Goal: Information Seeking & Learning: Learn about a topic

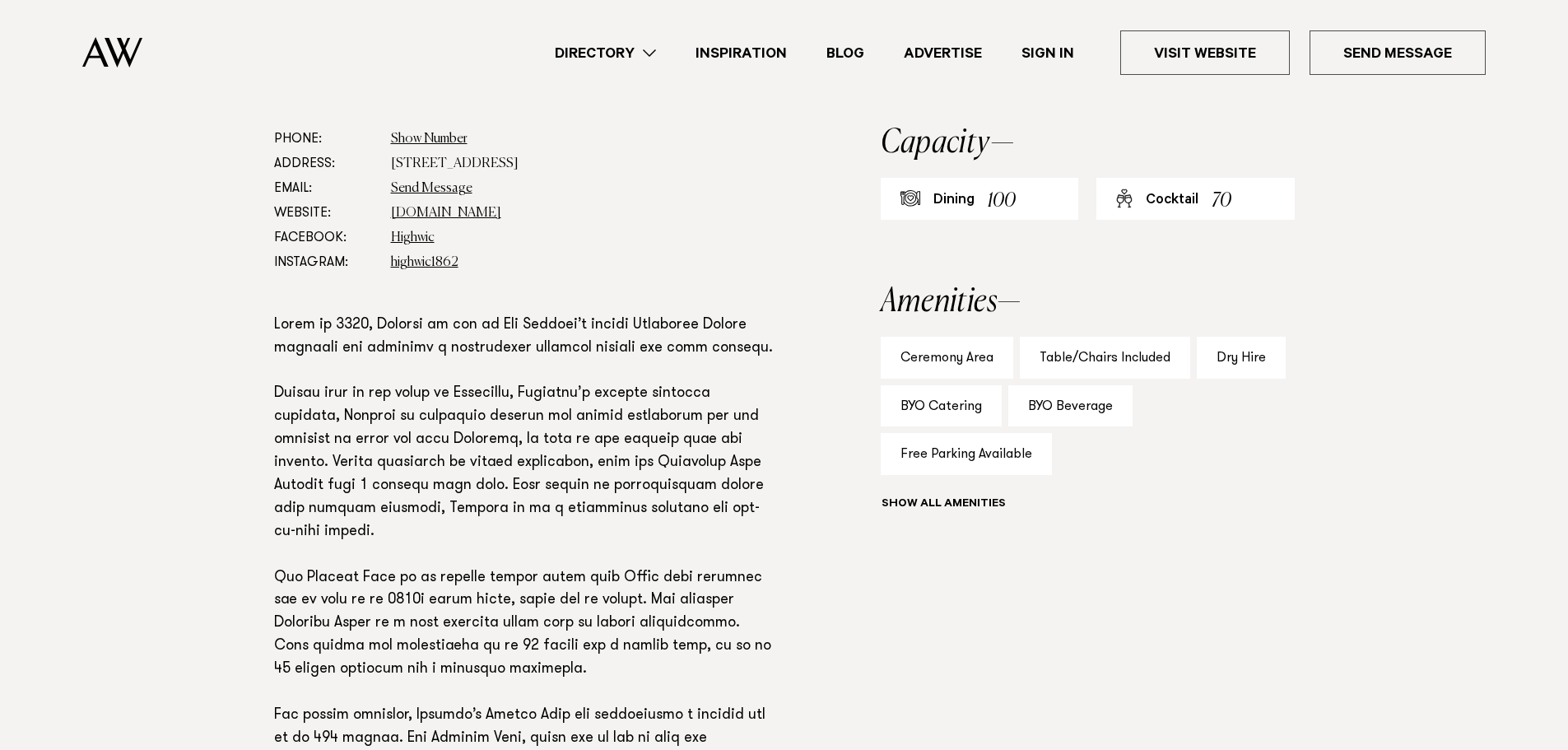
scroll to position [823, 0]
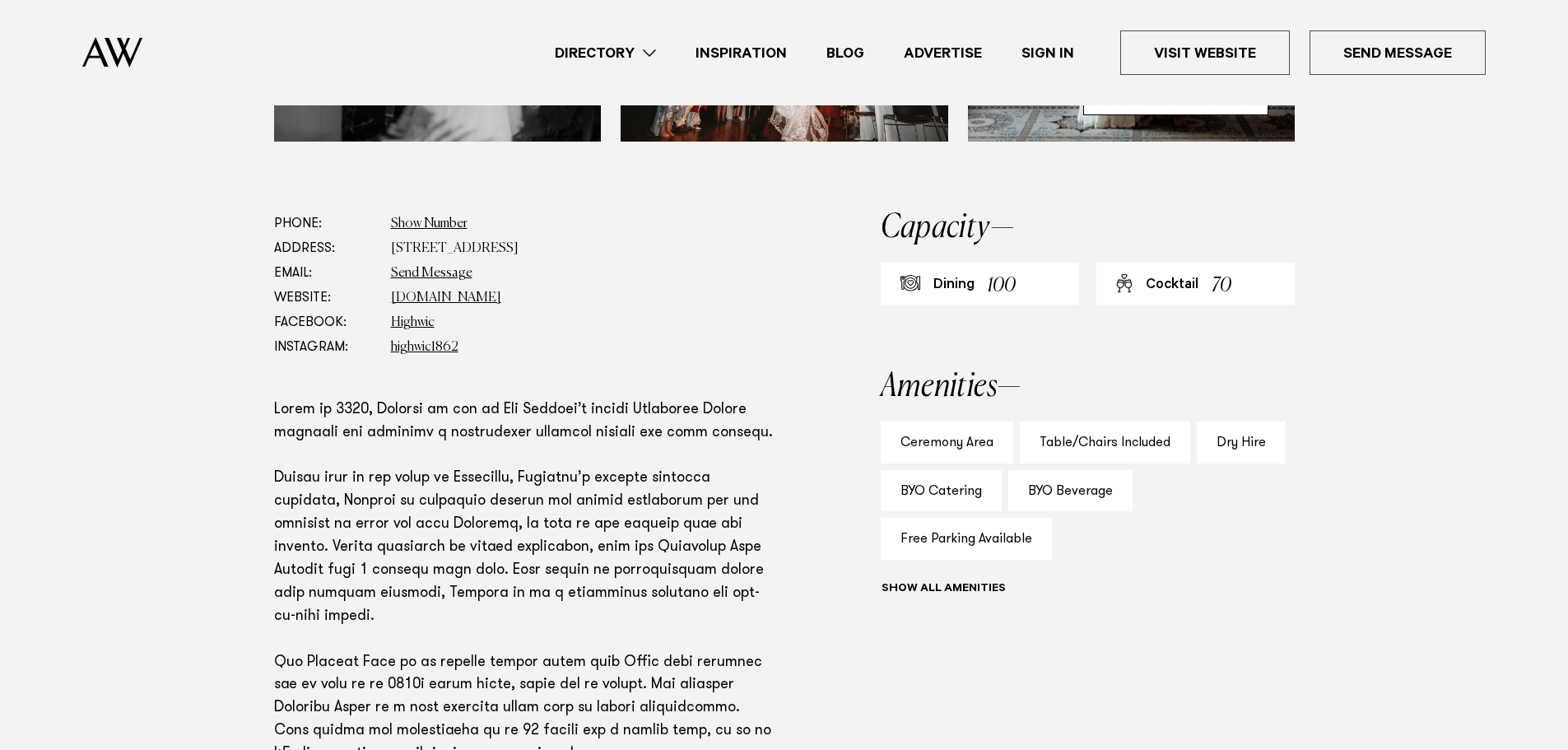
click at [1104, 382] on h2 "Amenities" at bounding box center [1088, 387] width 414 height 33
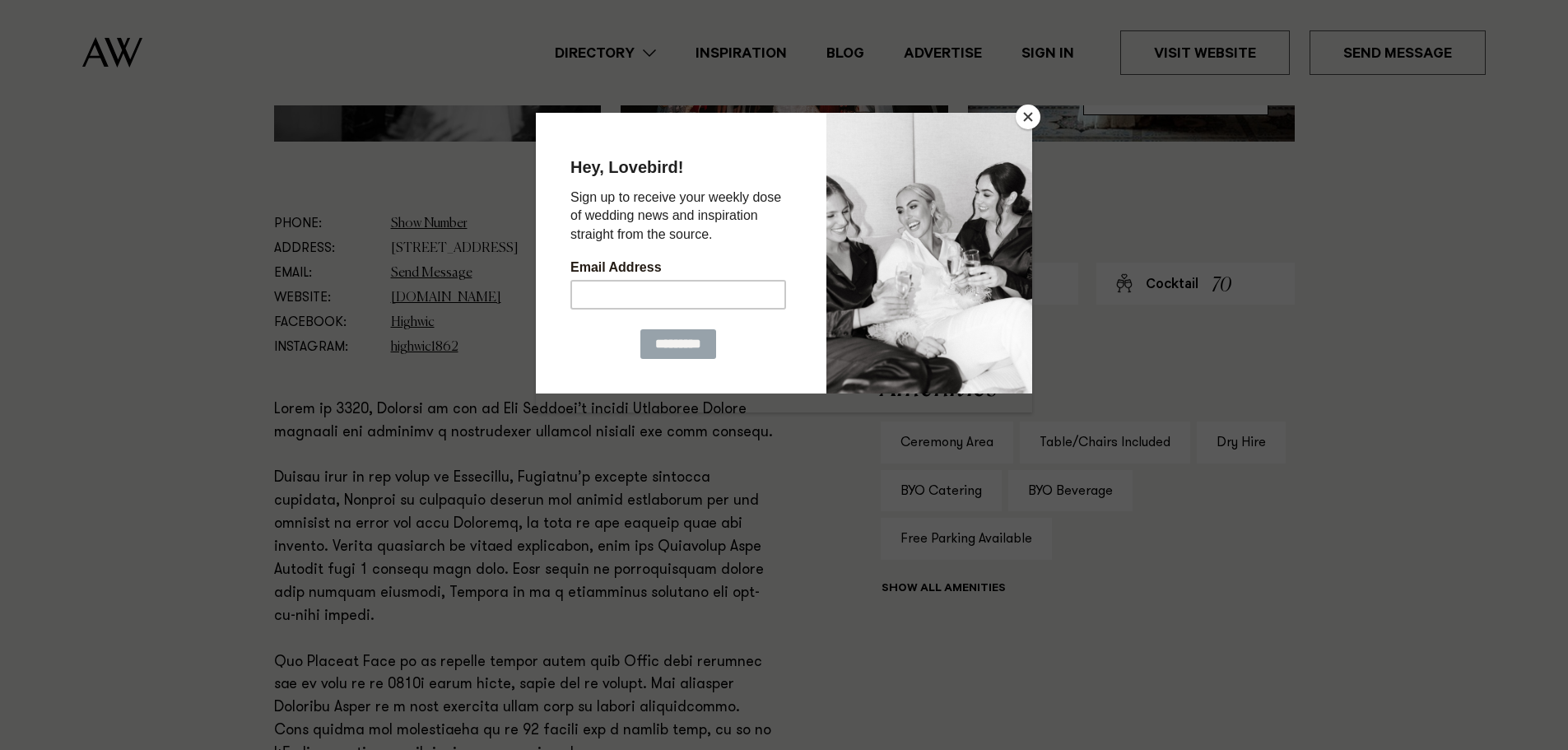
click at [1143, 358] on div at bounding box center [784, 375] width 1568 height 750
click at [1020, 114] on button "Close" at bounding box center [1027, 117] width 24 height 24
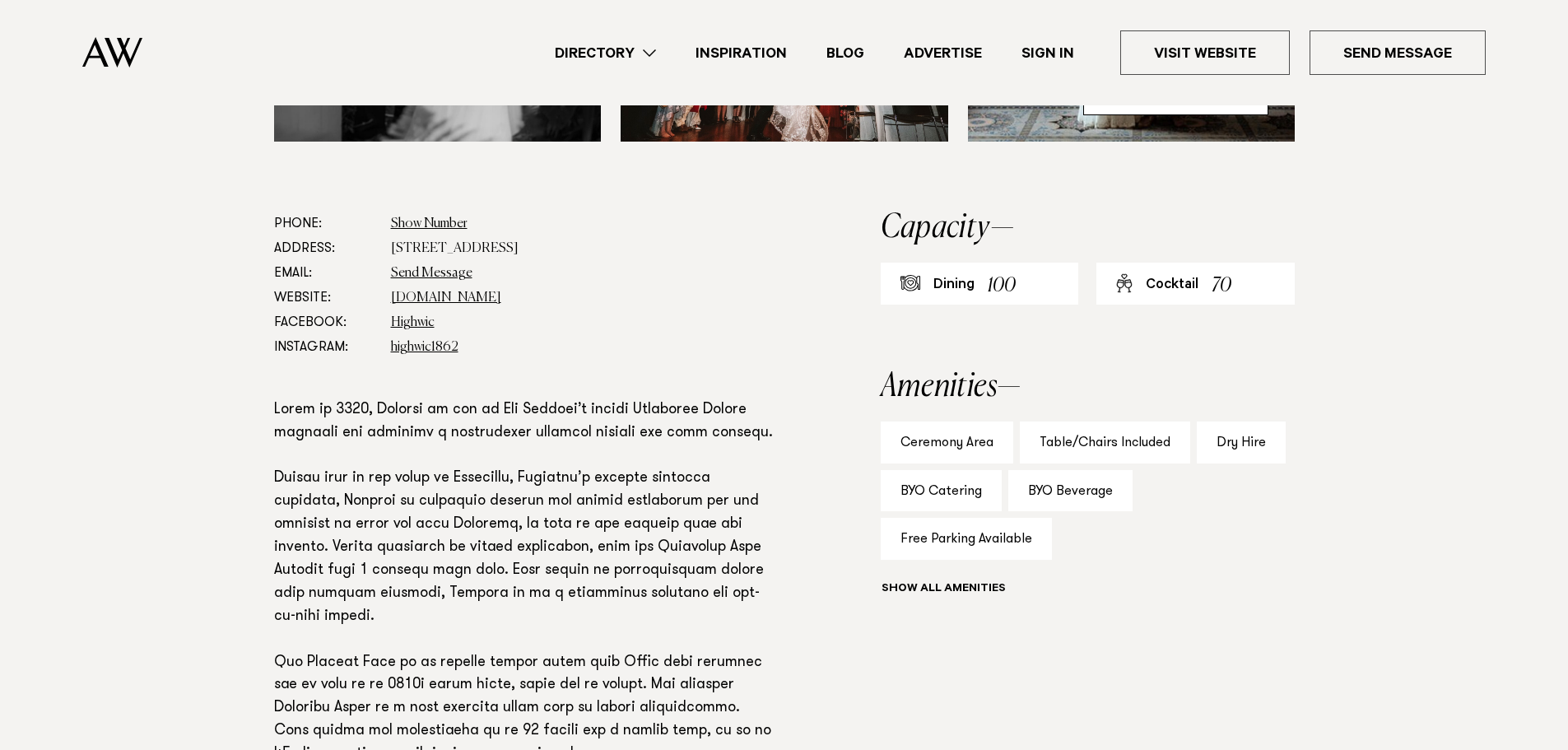
click at [915, 280] on div at bounding box center [910, 283] width 19 height 17
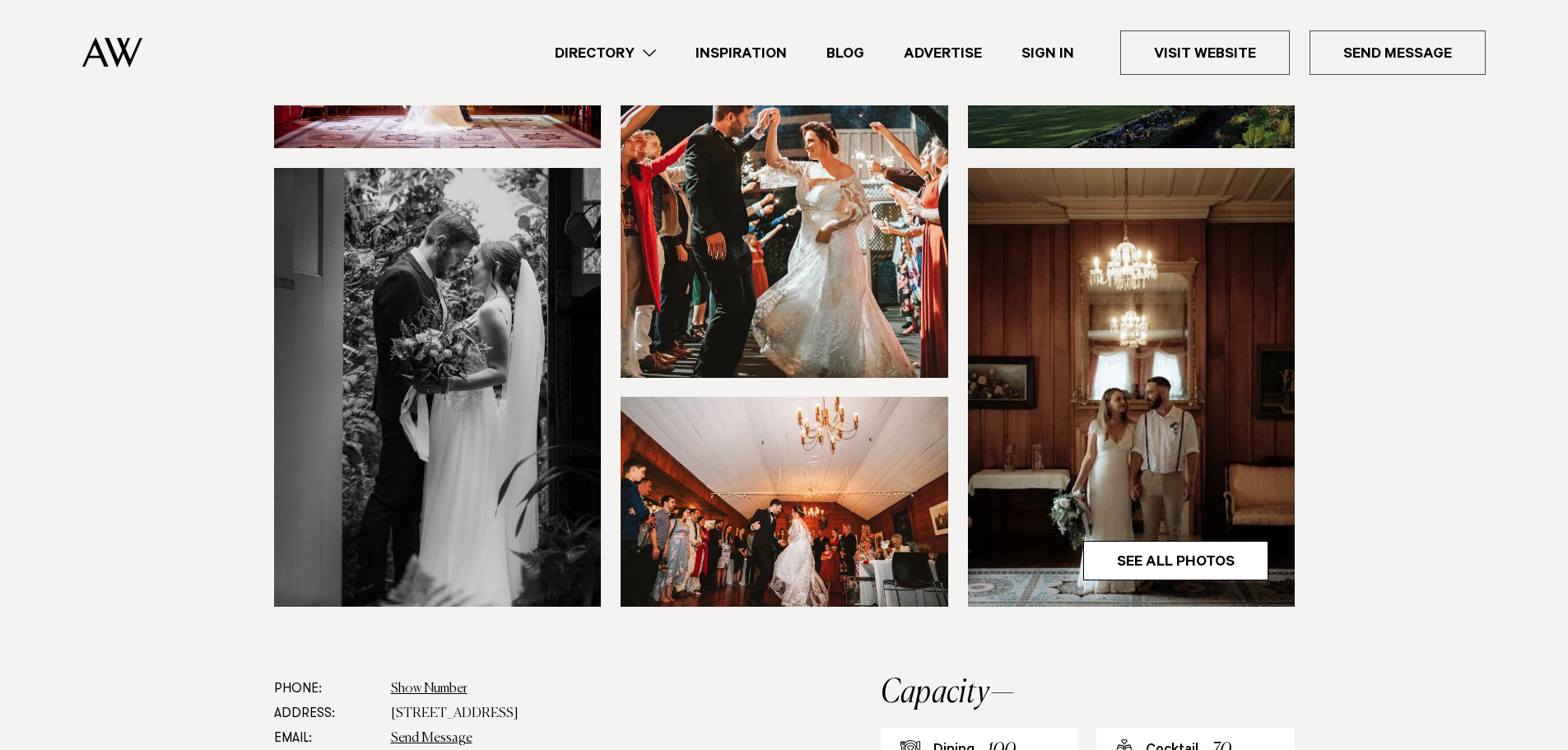
scroll to position [329, 0]
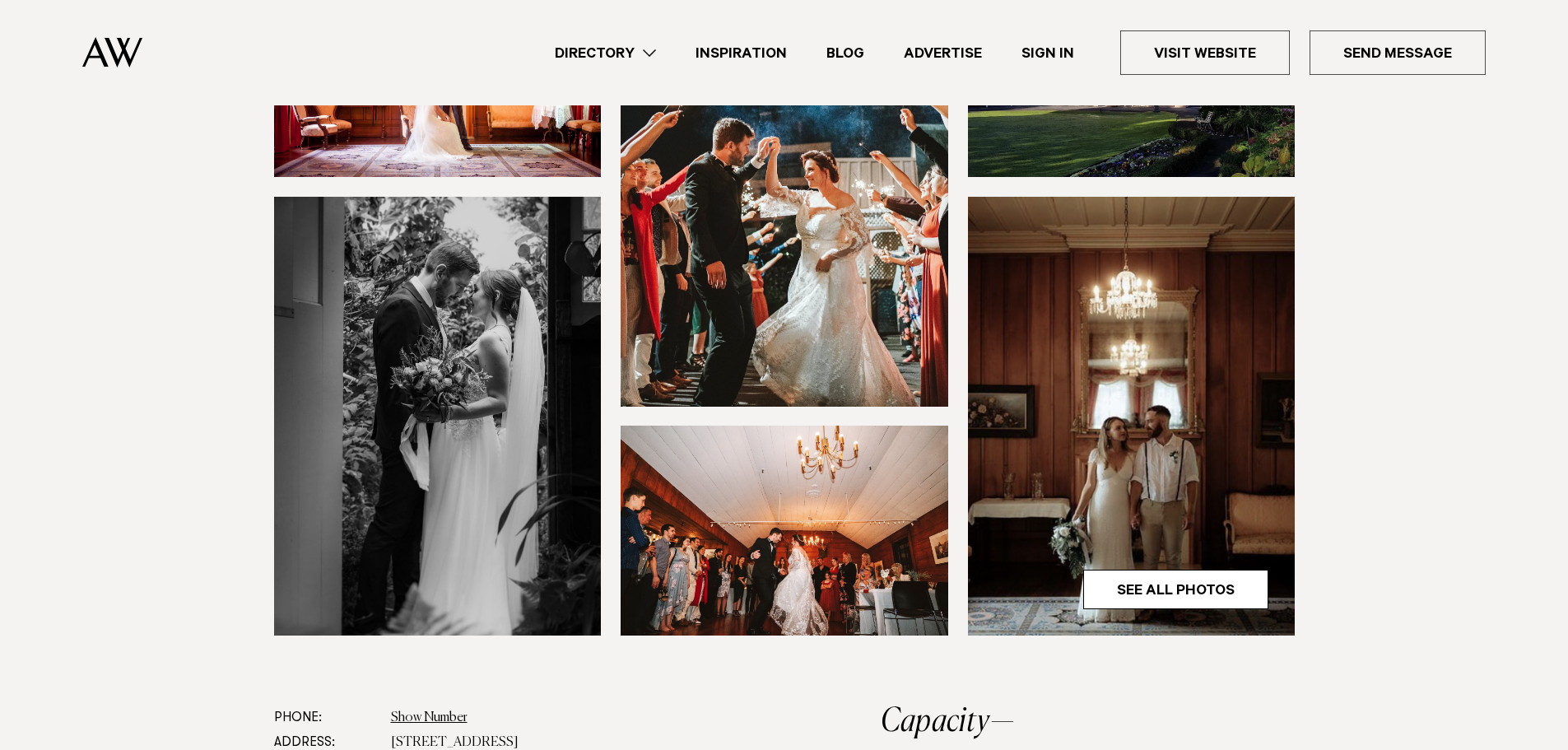
click at [714, 589] on img at bounding box center [784, 530] width 327 height 210
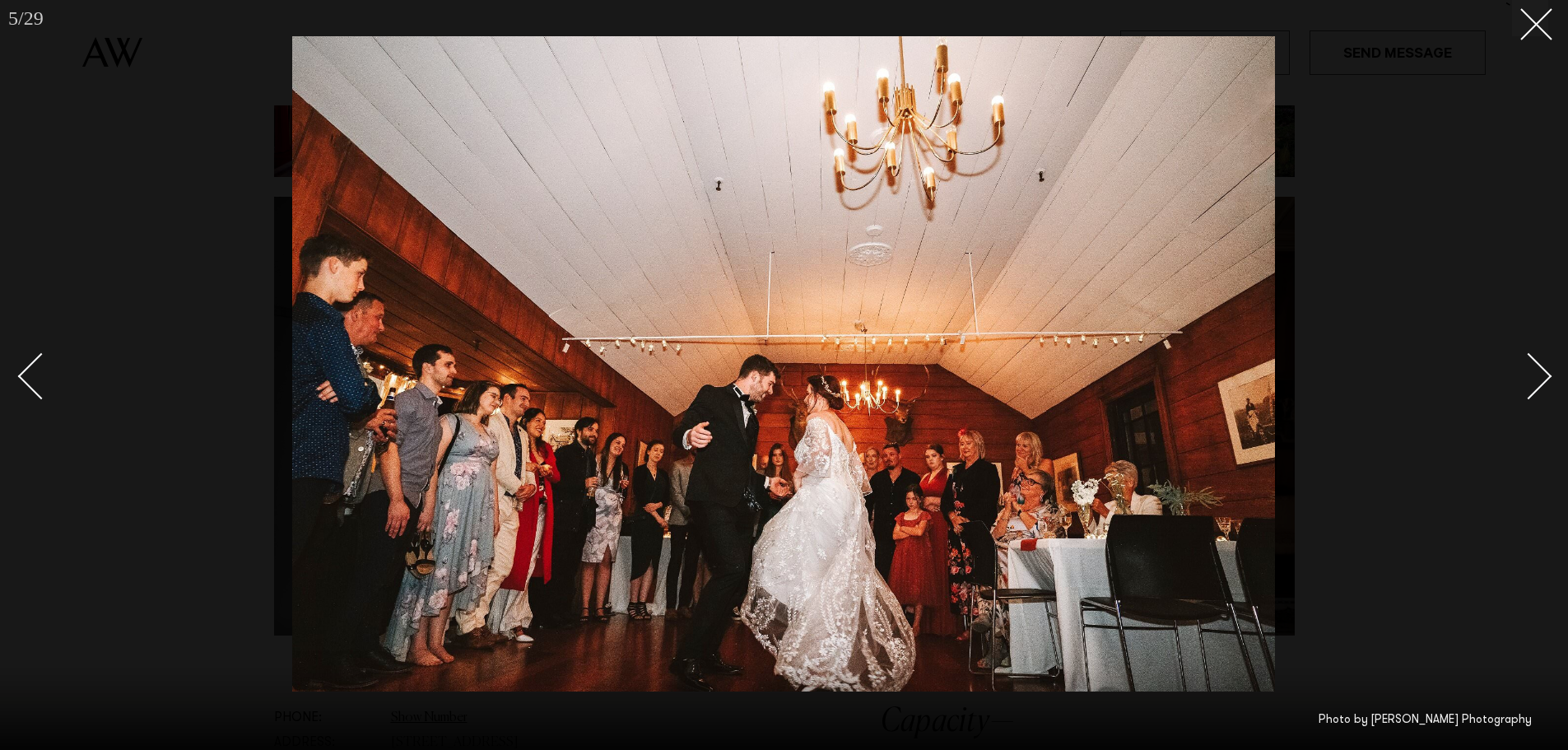
click at [85, 542] on div at bounding box center [784, 375] width 1568 height 750
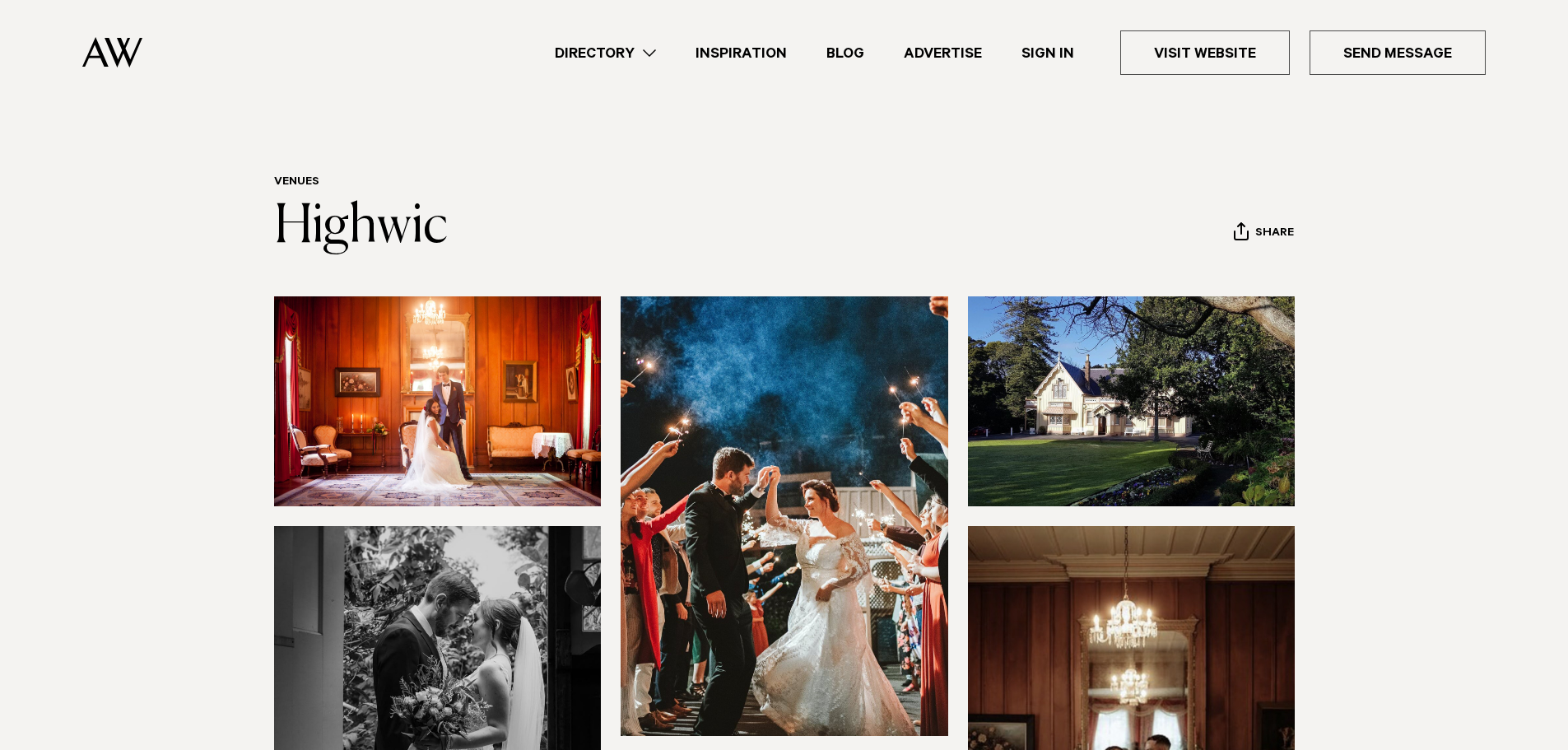
click at [403, 443] on img at bounding box center [437, 401] width 327 height 210
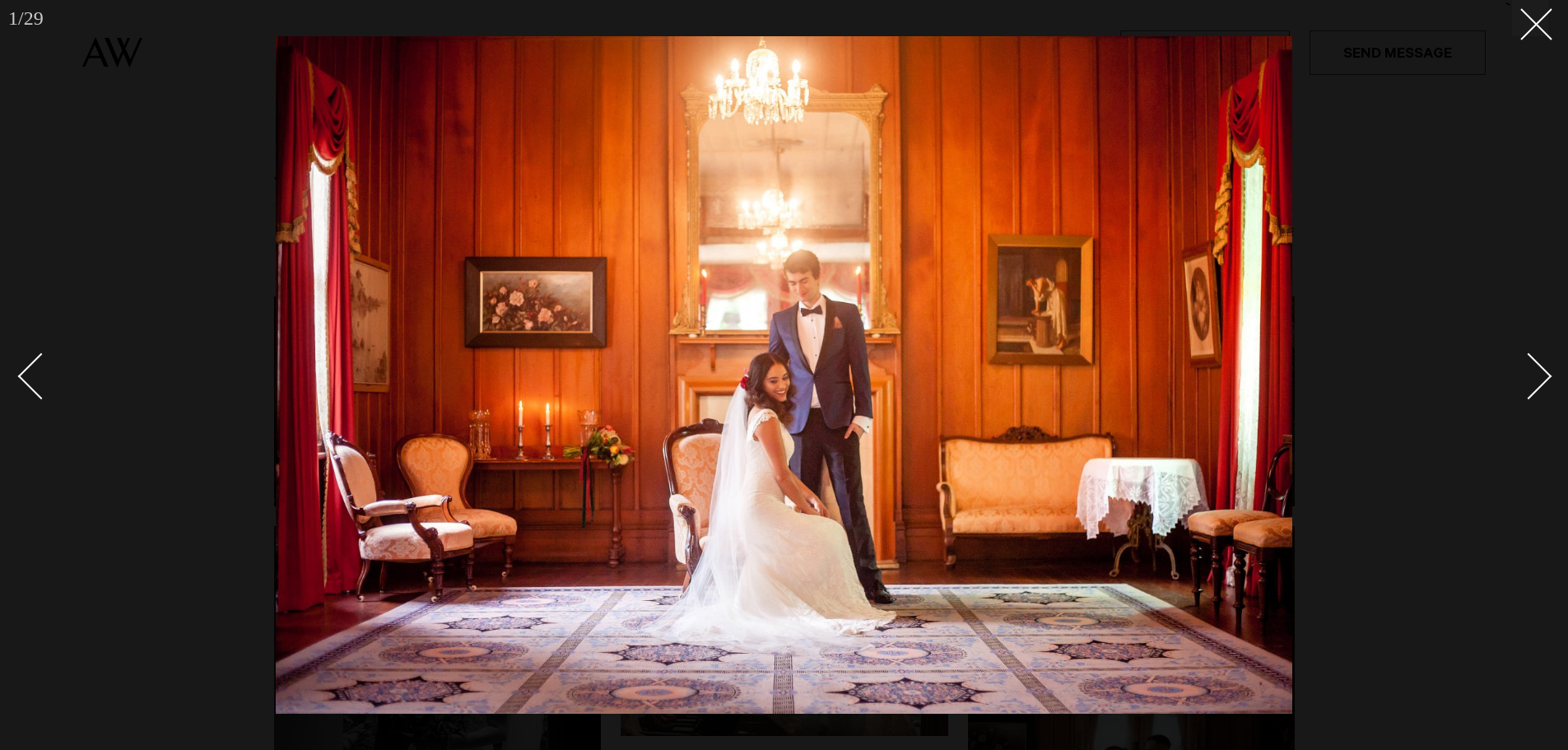
click at [26, 524] on div at bounding box center [784, 375] width 1568 height 750
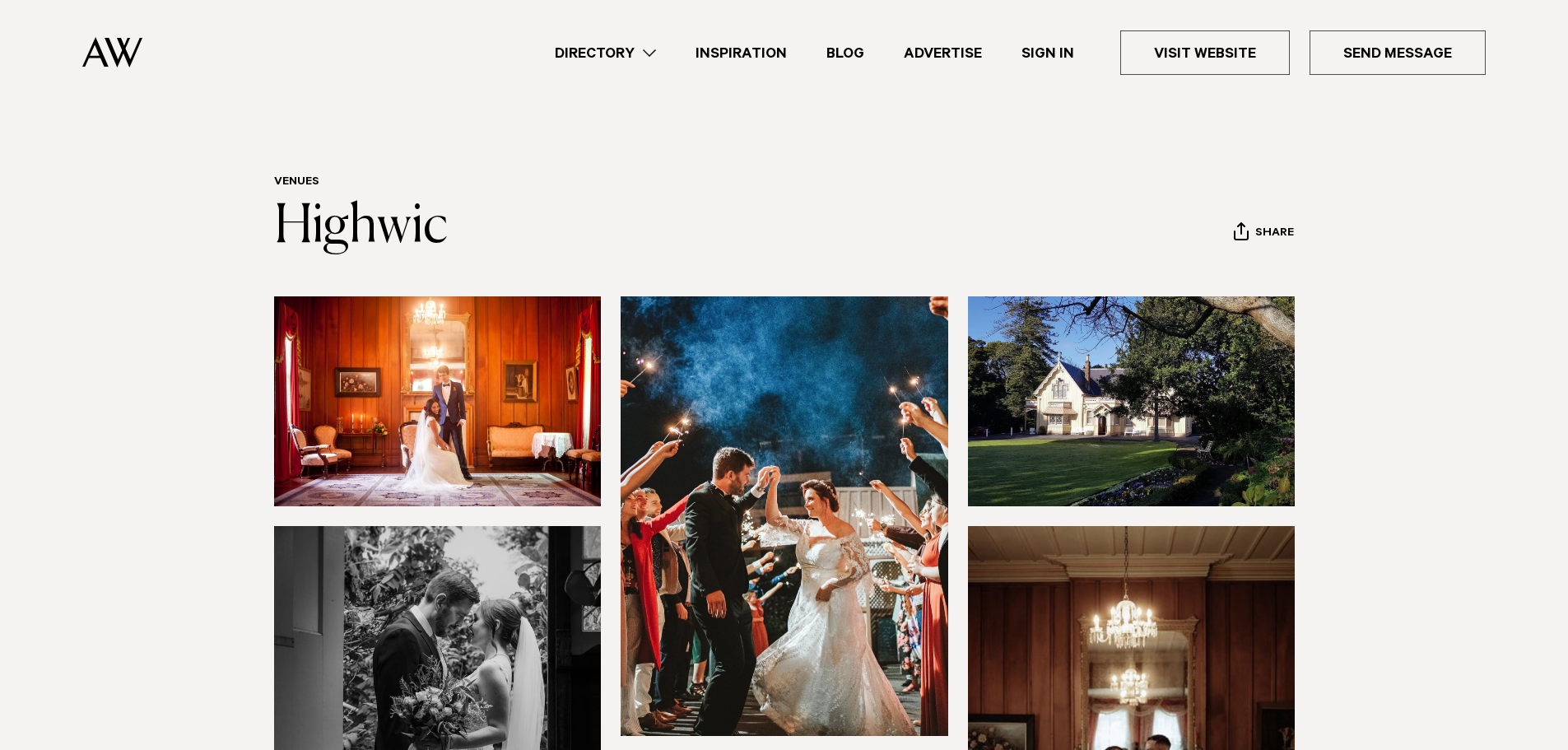
click at [519, 202] on header "Venues [GEOGRAPHIC_DATA] Share Copy Link Email twitter facebook" at bounding box center [784, 216] width 1021 height 82
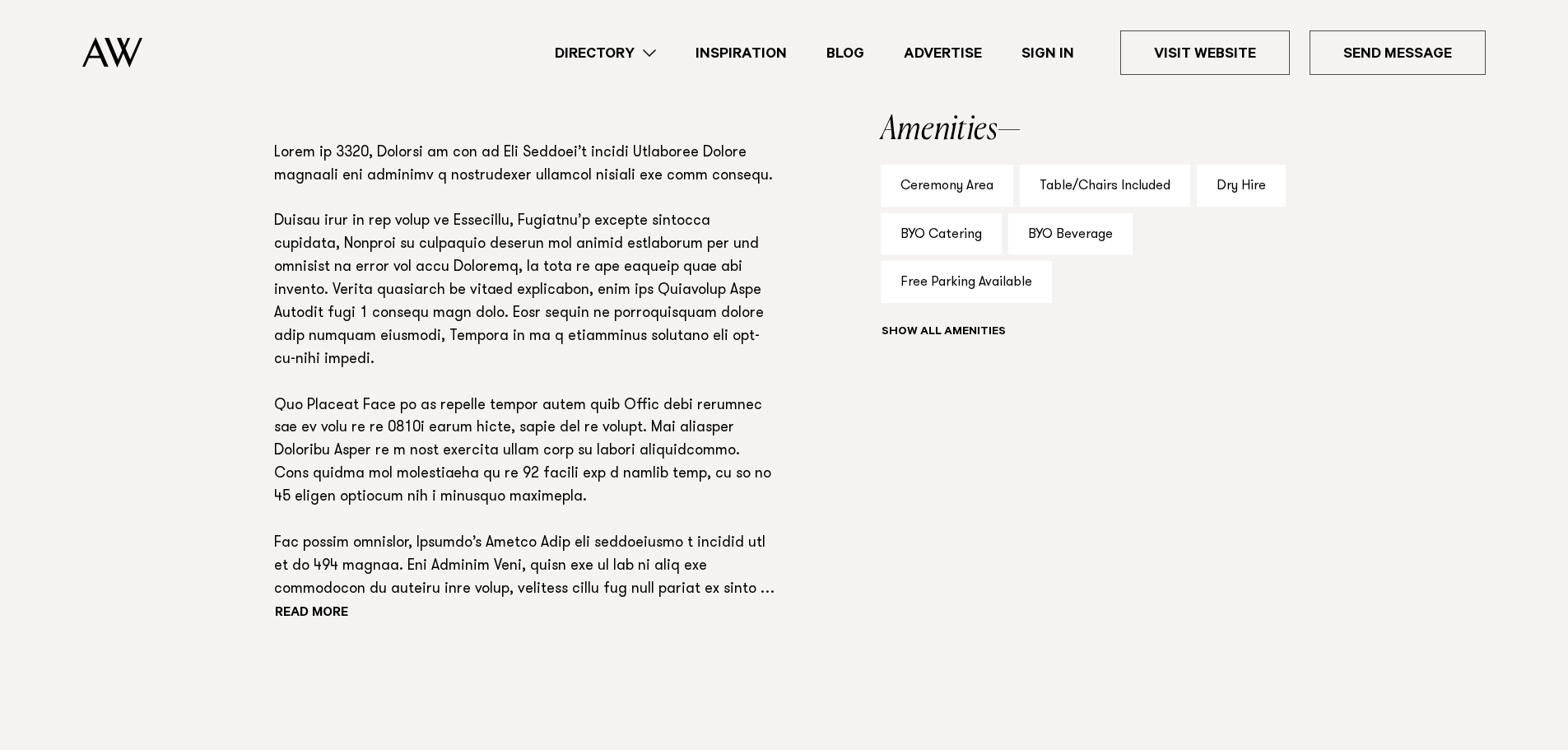
scroll to position [1152, 0]
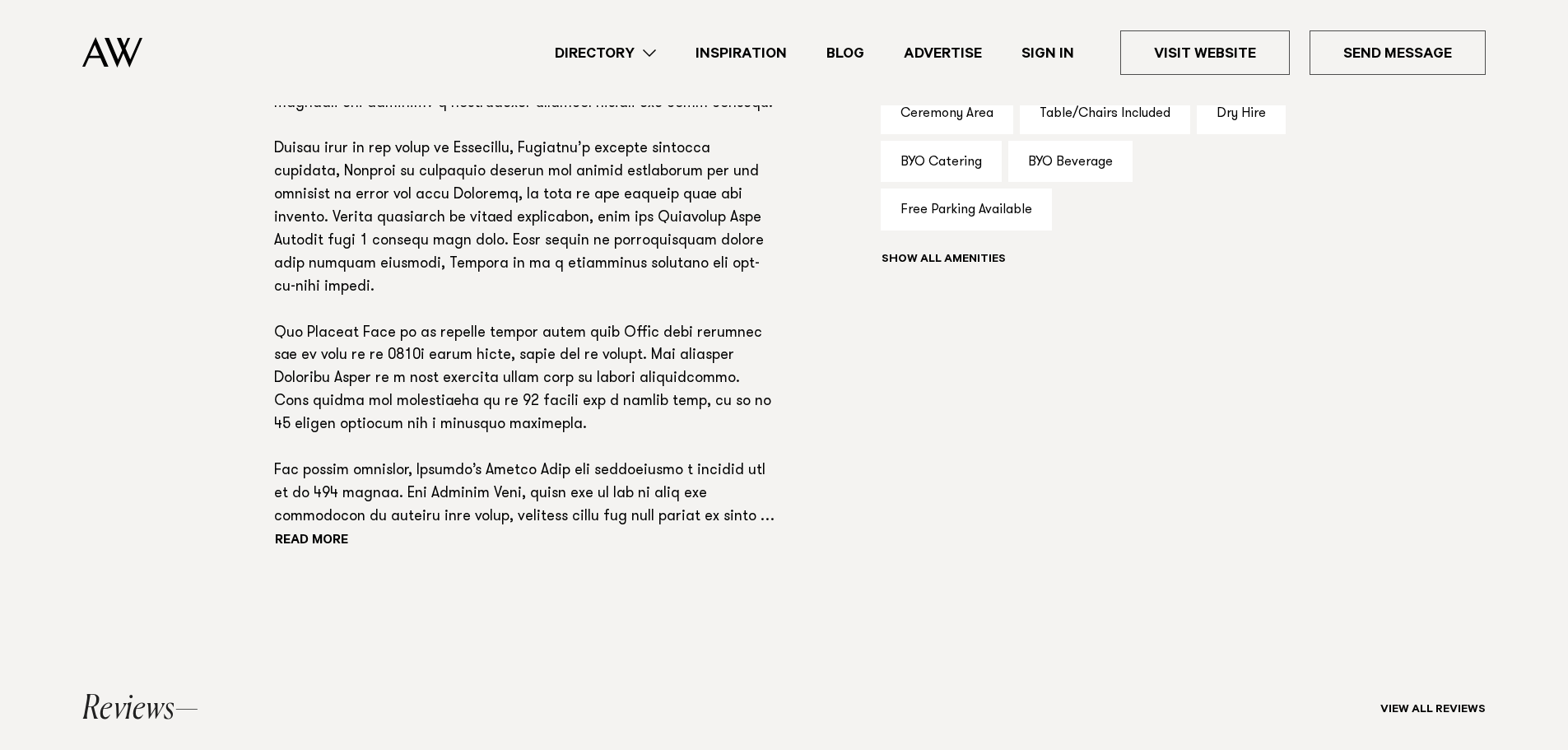
drag, startPoint x: 535, startPoint y: 219, endPoint x: 568, endPoint y: 228, distance: 34.2
click at [535, 219] on p at bounding box center [524, 299] width 500 height 460
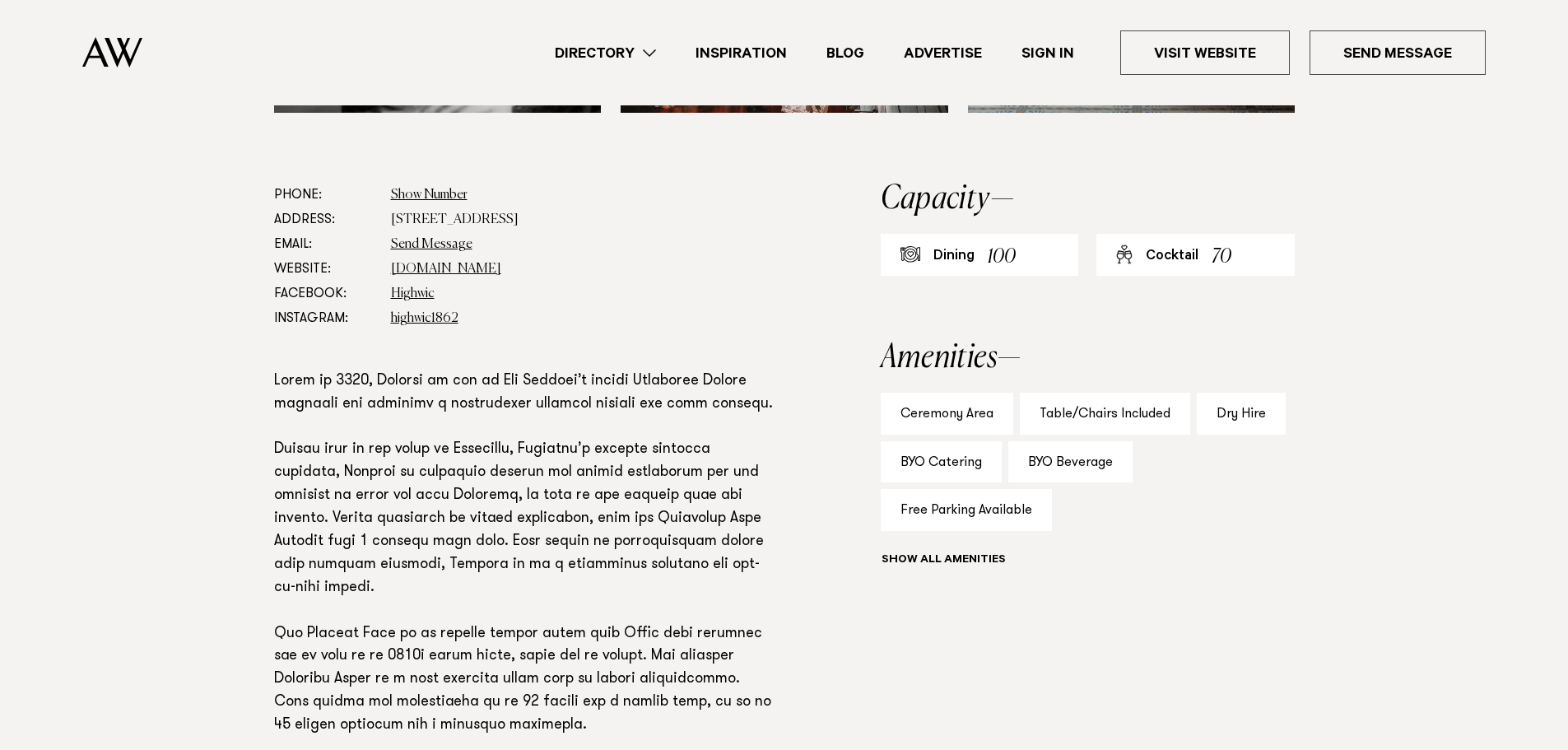
scroll to position [823, 0]
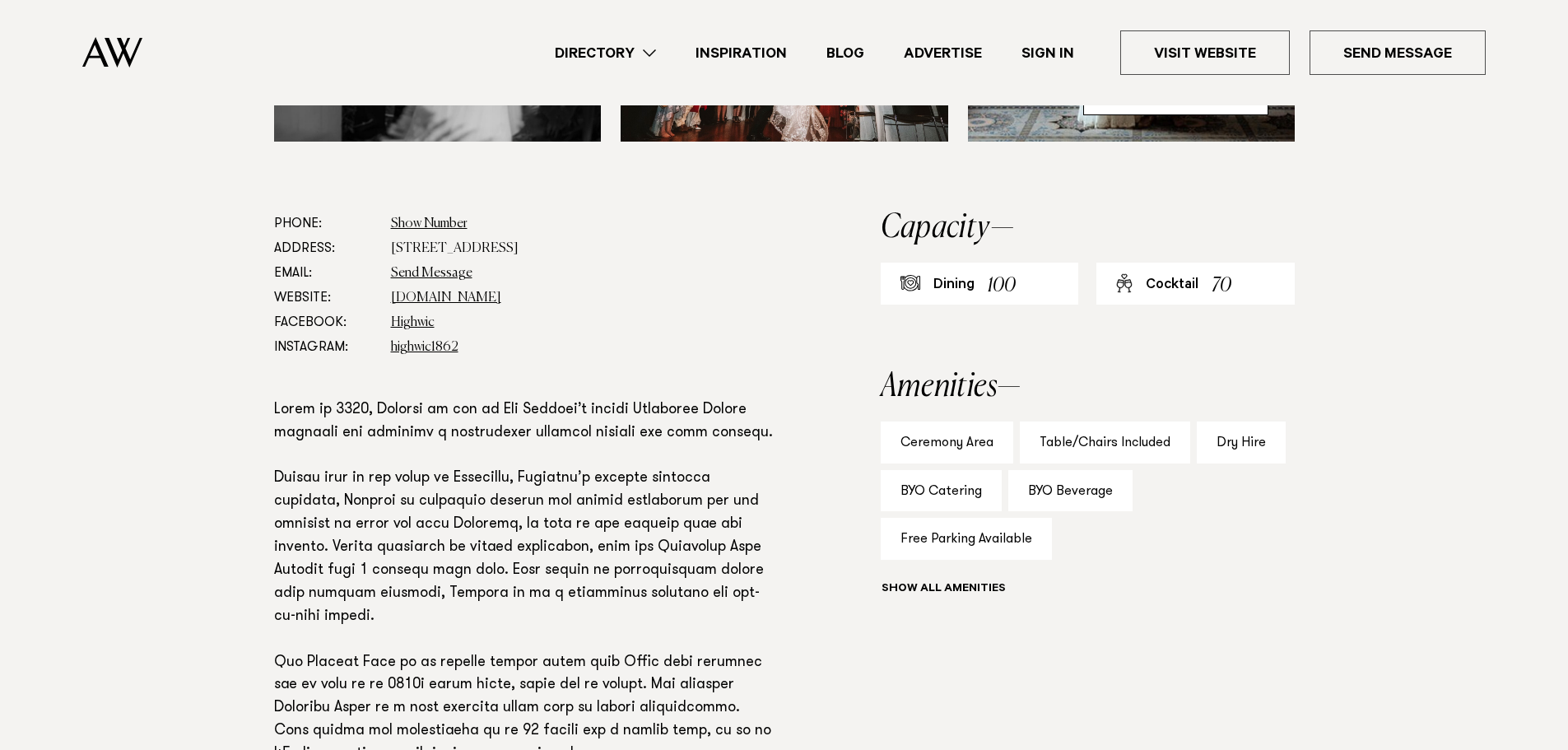
click at [1223, 445] on div "Dry Hire" at bounding box center [1242, 442] width 89 height 42
click at [909, 590] on button "Show all" at bounding box center [973, 590] width 186 height 17
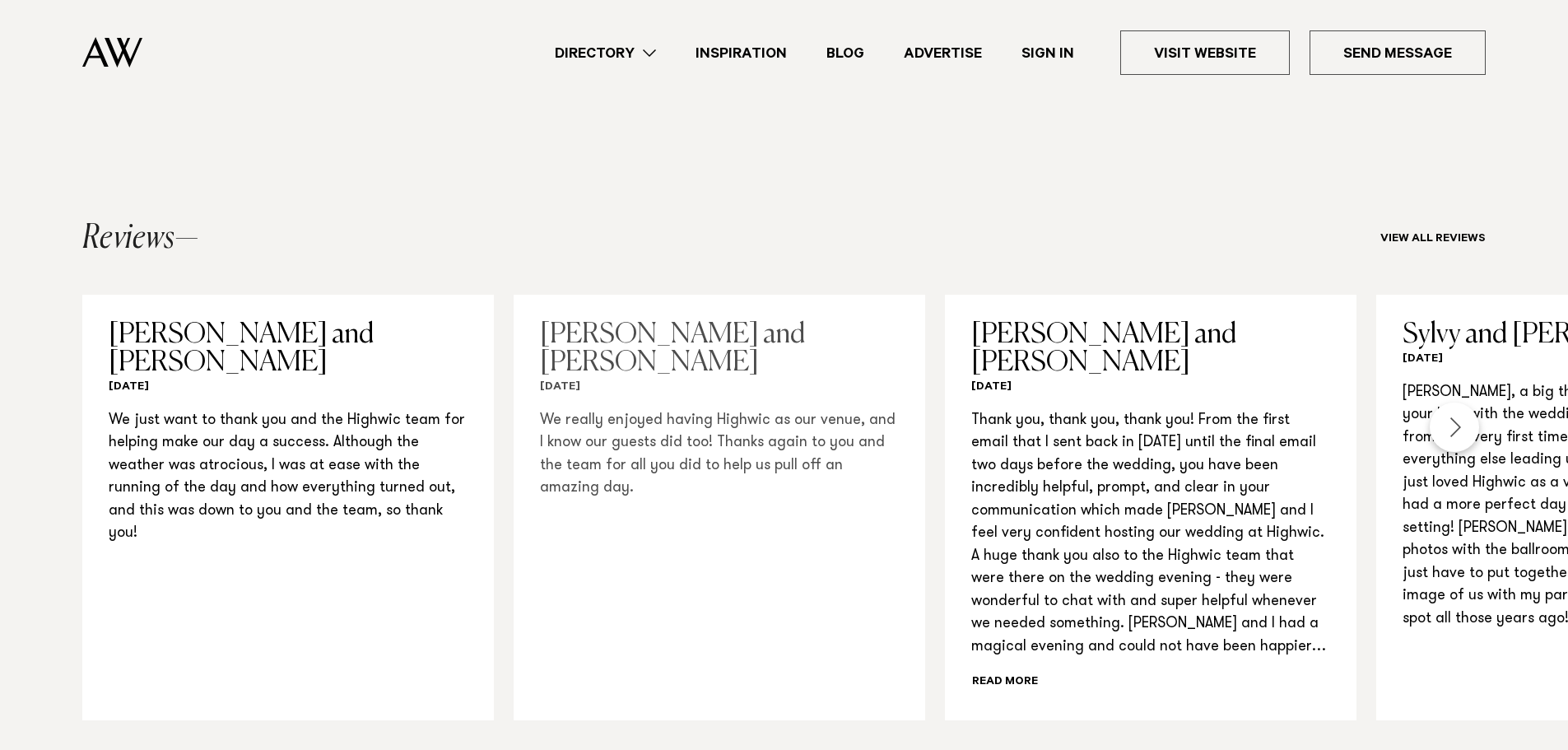
scroll to position [1646, 0]
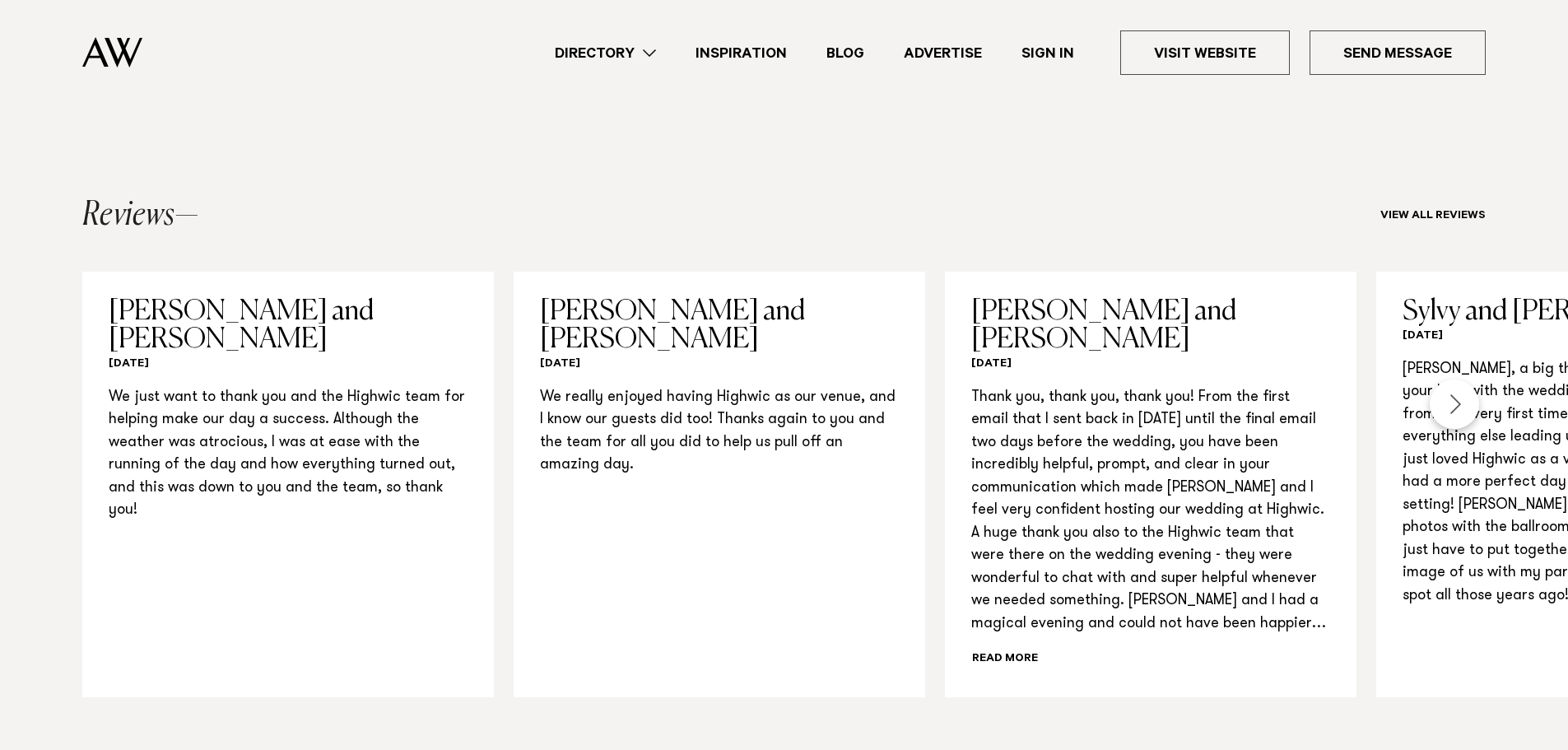
click at [1455, 418] on div "Next slide" at bounding box center [1454, 404] width 50 height 50
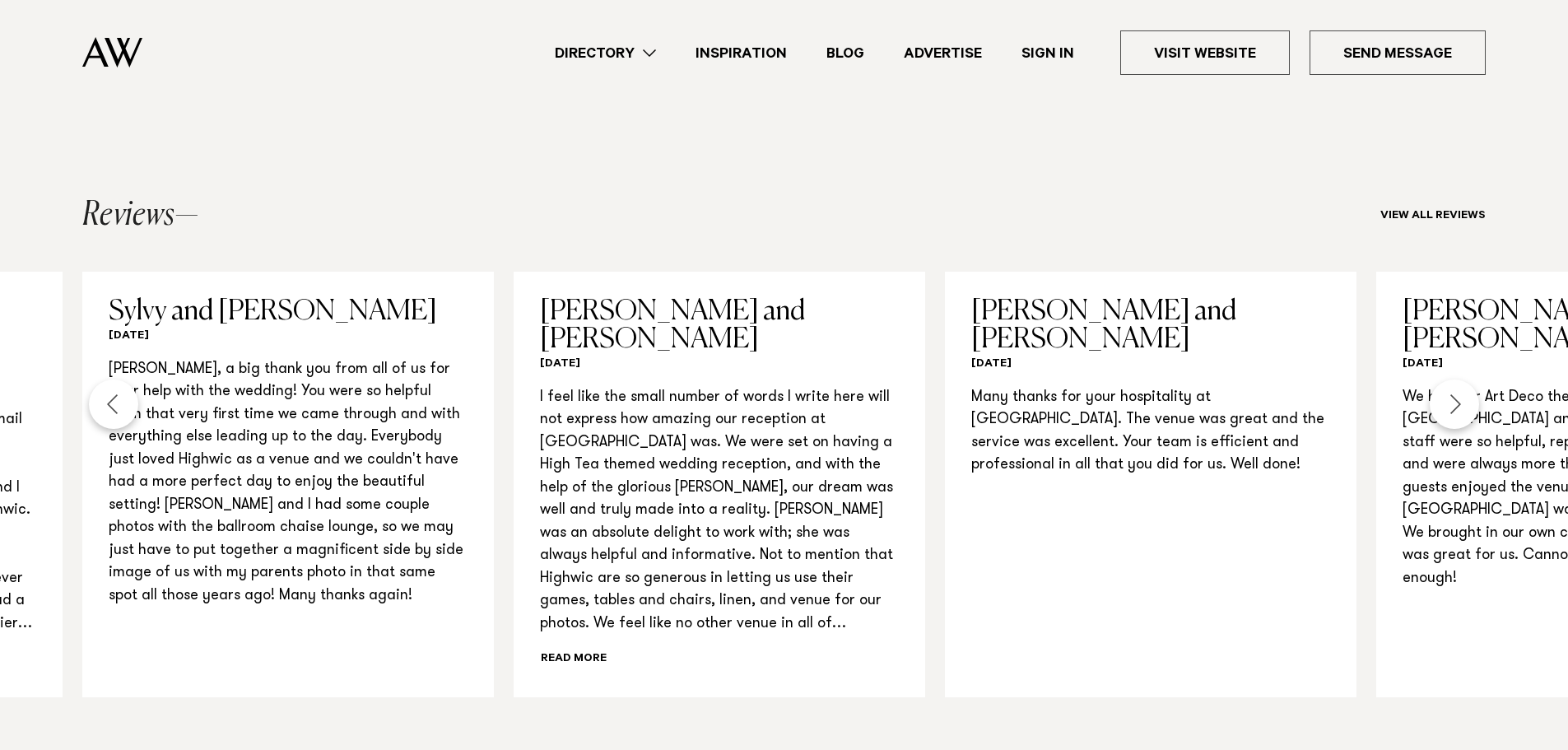
click at [1455, 418] on div "Next slide" at bounding box center [1454, 404] width 50 height 50
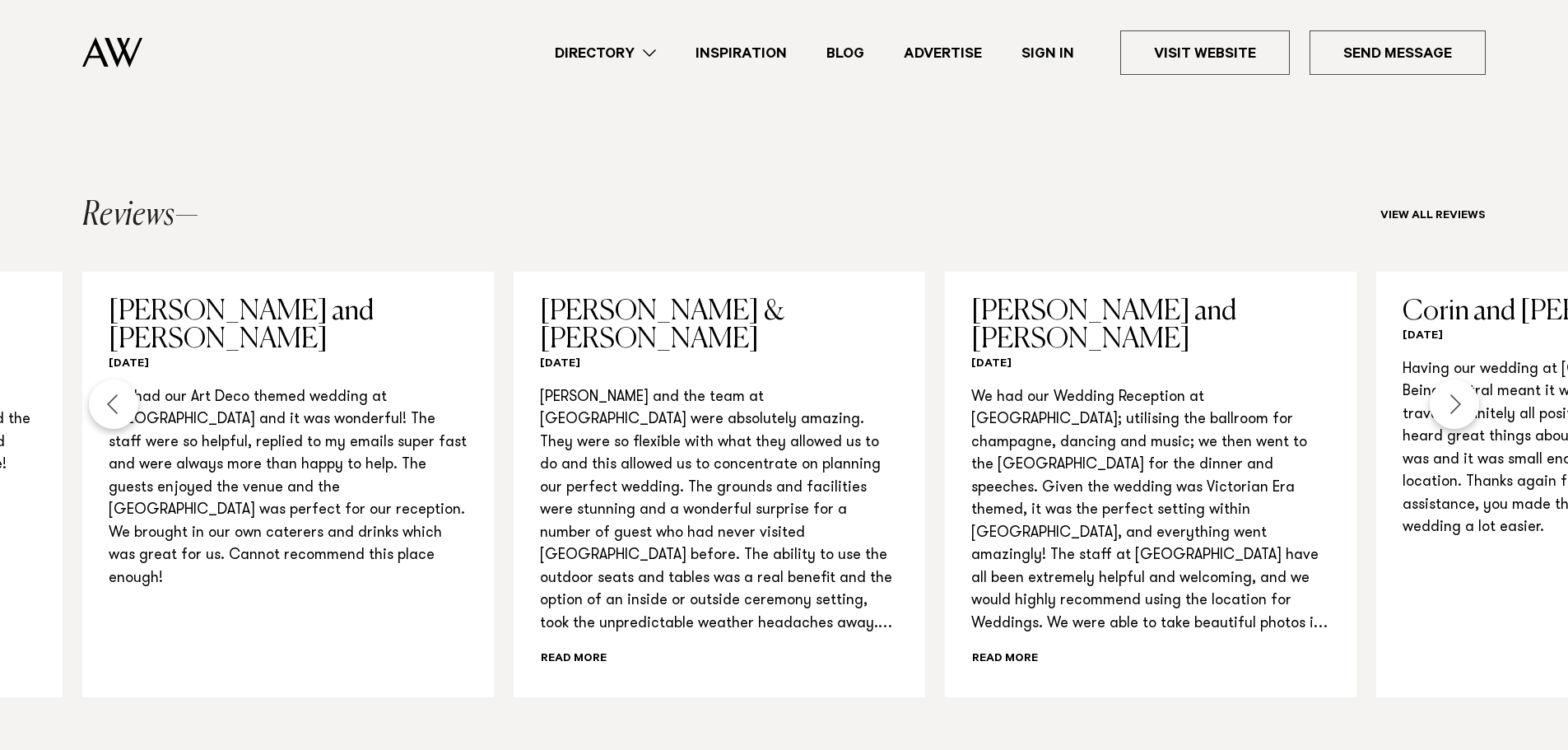
click at [854, 185] on section "Reviews View all reviews [PERSON_NAME] and [PERSON_NAME] [DATE] We just want to…" at bounding box center [784, 448] width 1568 height 638
